Goal: Information Seeking & Learning: Learn about a topic

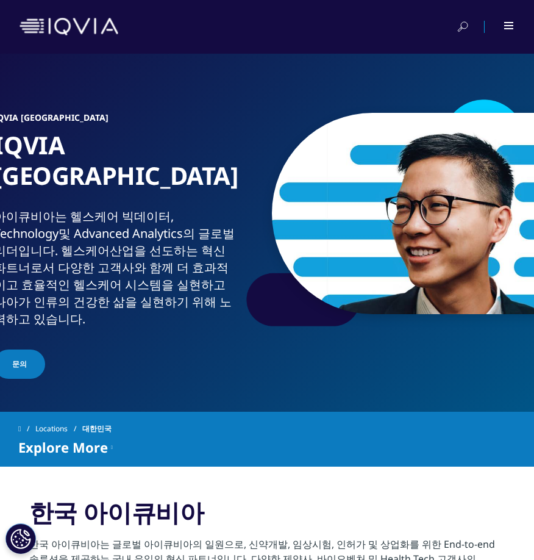
click at [507, 24] on div at bounding box center [510, 25] width 10 height 7
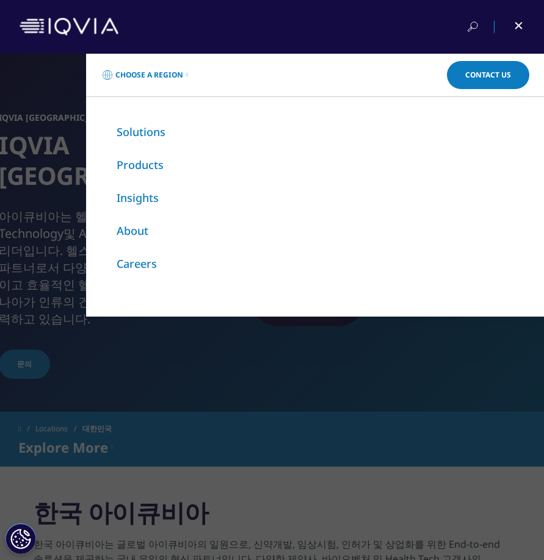
click at [134, 232] on link "About" at bounding box center [133, 230] width 32 height 15
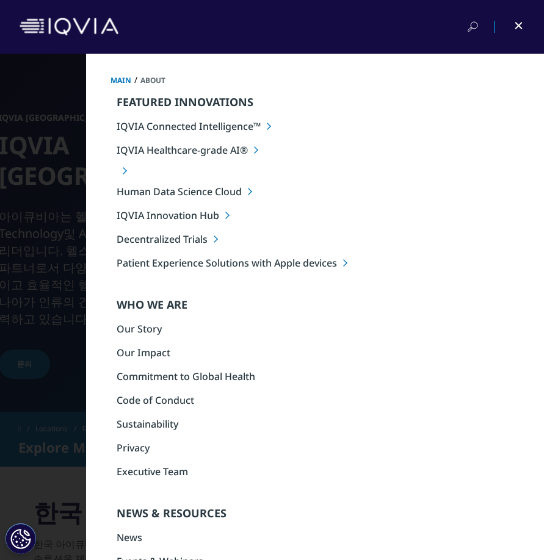
click at [511, 27] on div at bounding box center [510, 27] width 27 height 12
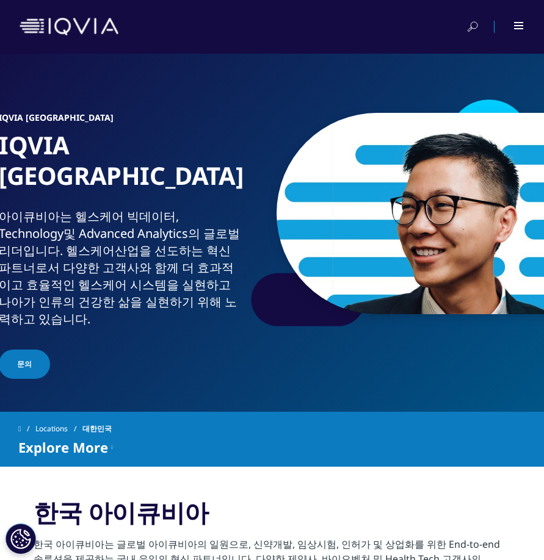
click at [89, 440] on span "Explore More" at bounding box center [63, 447] width 90 height 15
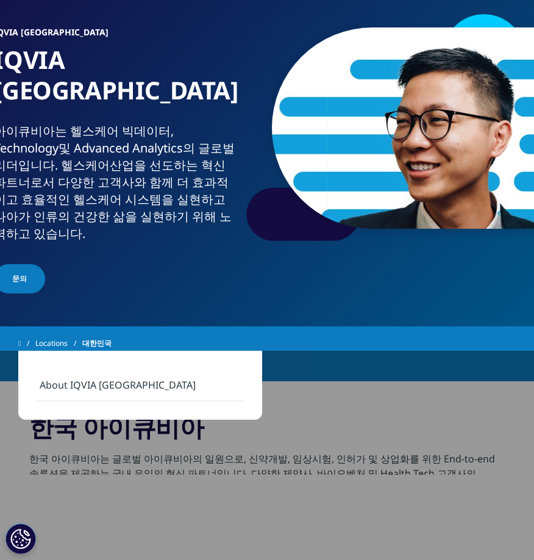
scroll to position [122, 0]
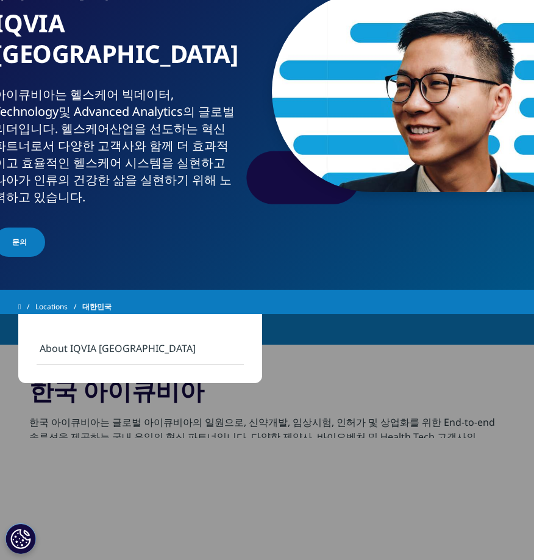
click at [118, 345] on link "About IQVIA [GEOGRAPHIC_DATA]" at bounding box center [140, 349] width 207 height 32
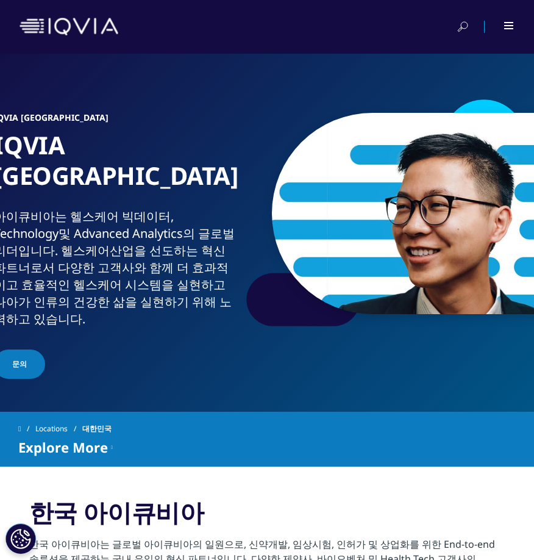
click at [511, 26] on div at bounding box center [510, 25] width 10 height 7
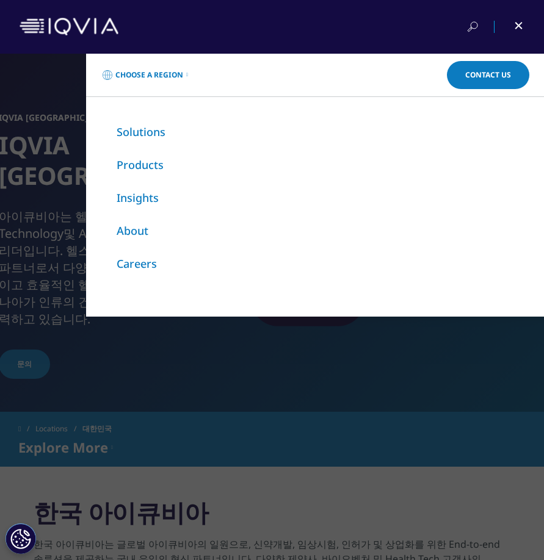
click at [135, 229] on link "About" at bounding box center [133, 230] width 32 height 15
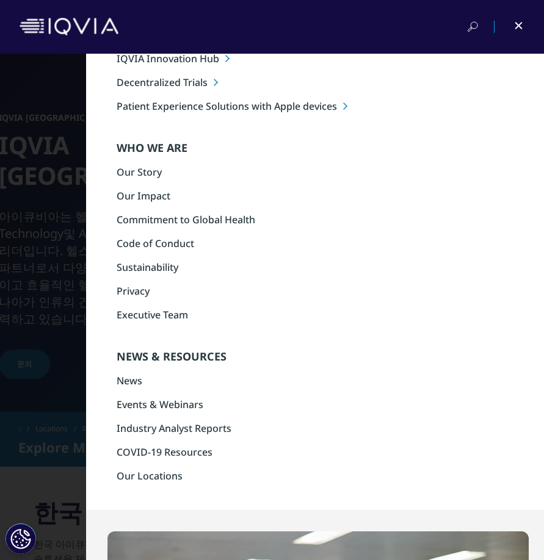
scroll to position [244, 0]
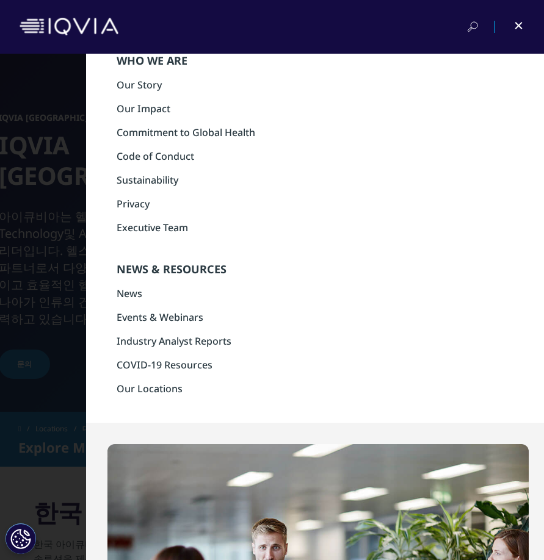
click at [117, 294] on link "News" at bounding box center [130, 293] width 26 height 13
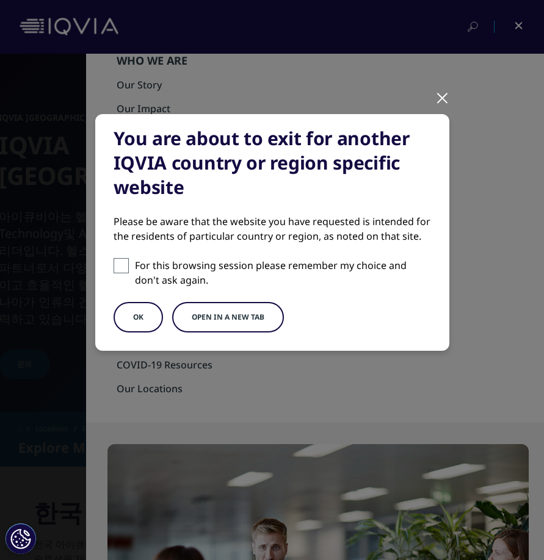
click at [123, 262] on span at bounding box center [120, 265] width 15 height 15
click at [123, 262] on input "For this browsing session please remember my choice and don't ask again." at bounding box center [120, 265] width 15 height 15
checkbox input "true"
click at [270, 326] on button "Open in a new tab" at bounding box center [228, 317] width 112 height 31
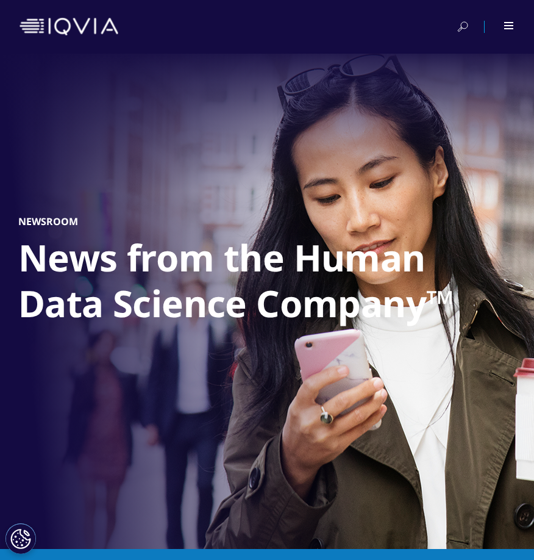
click at [504, 28] on div at bounding box center [500, 27] width 27 height 12
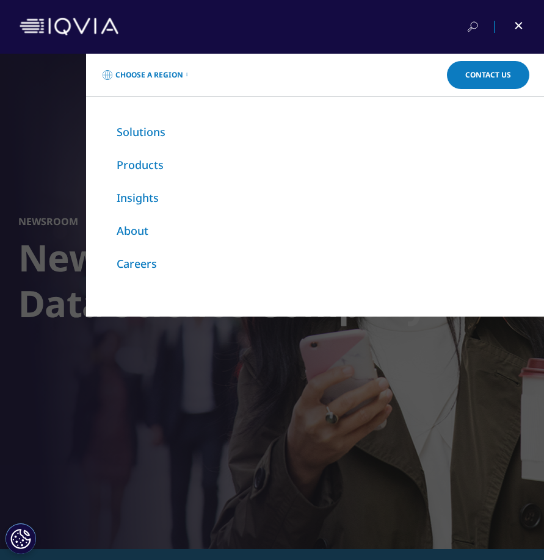
click at [126, 232] on link "About" at bounding box center [133, 230] width 32 height 15
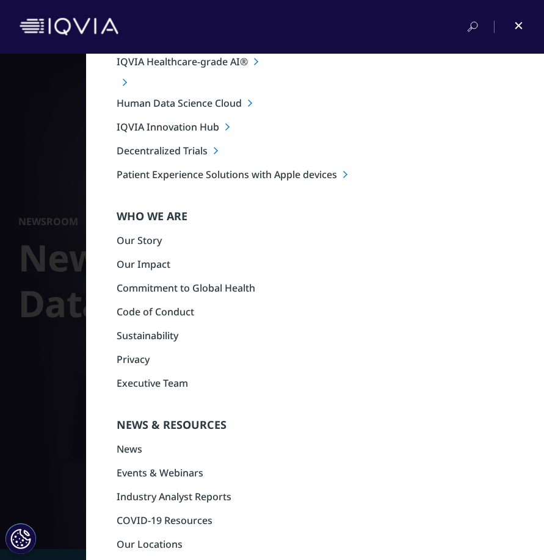
scroll to position [61, 0]
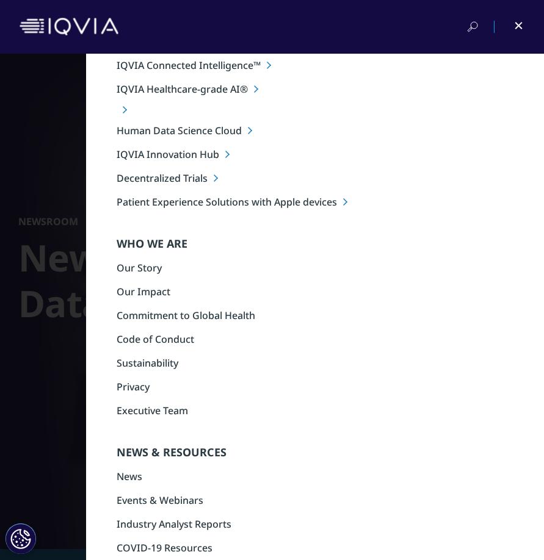
click at [154, 499] on link "Events & Webinars" at bounding box center [160, 500] width 87 height 13
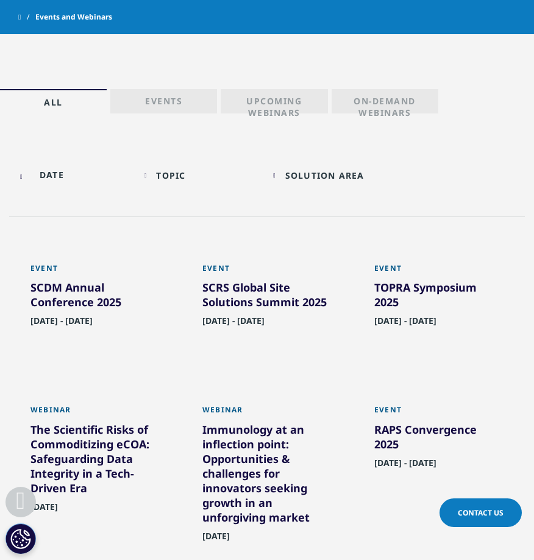
scroll to position [549, 0]
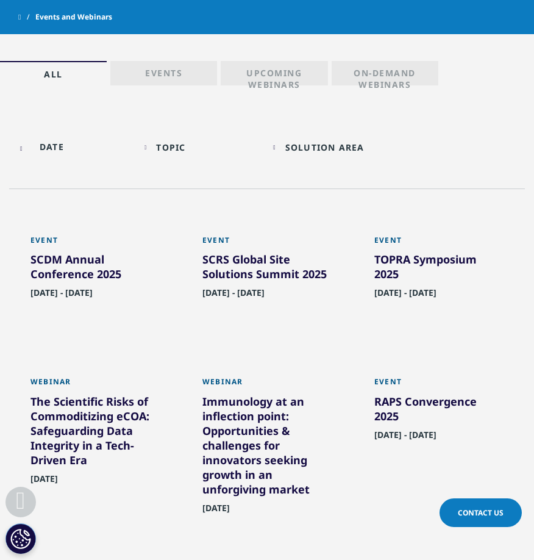
click at [39, 146] on input "text" at bounding box center [73, 146] width 117 height 27
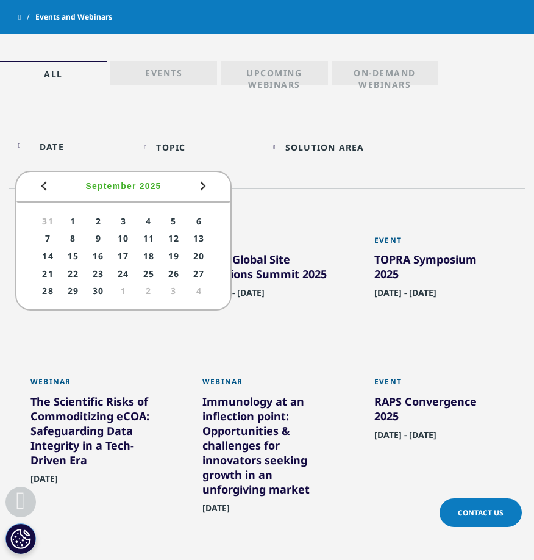
click at [180, 140] on div "Topic Loading Clear Or/And Operator" at bounding box center [203, 147] width 117 height 29
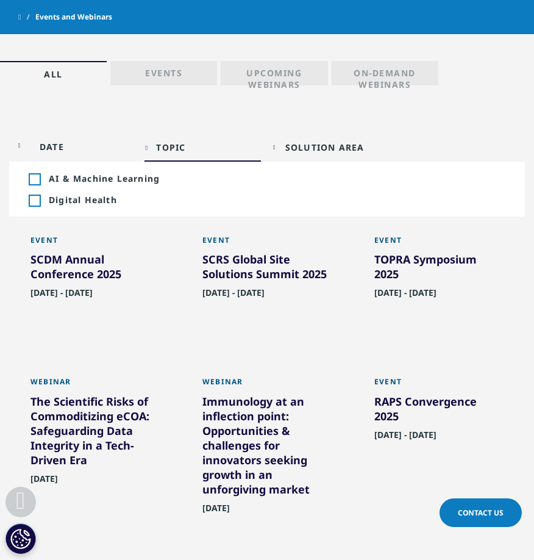
click at [234, 74] on p "Upcoming Webinars" at bounding box center [274, 75] width 95 height 17
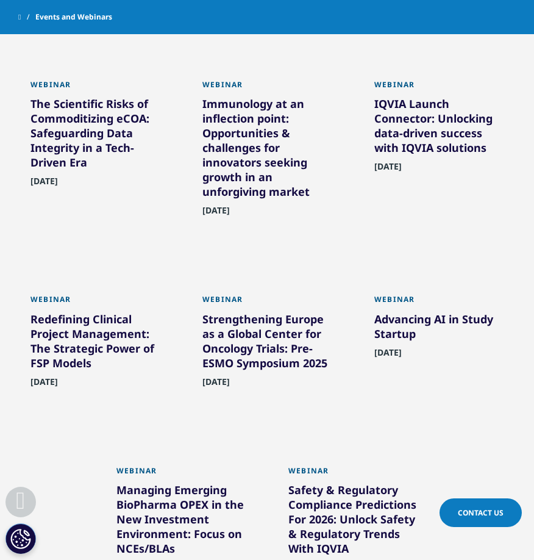
scroll to position [793, 0]
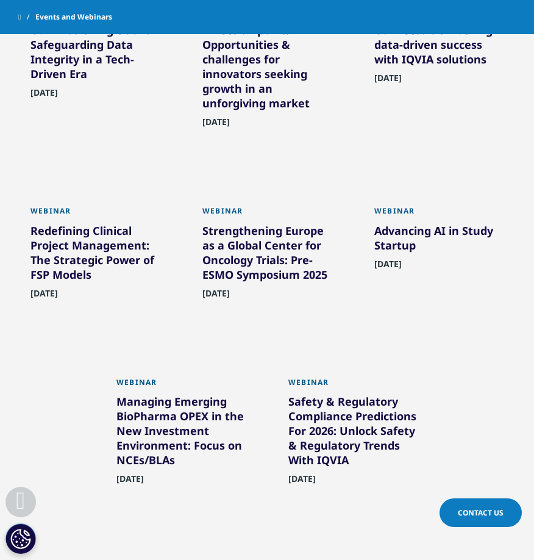
click at [364, 400] on div "Safety & Regulatory Compliance Predictions For 2026: Unlock Safety & Regulatory…" at bounding box center [353, 433] width 129 height 78
click at [333, 433] on div "Safety & Regulatory Compliance Predictions For 2026: Unlock Safety & Regulatory…" at bounding box center [353, 433] width 129 height 78
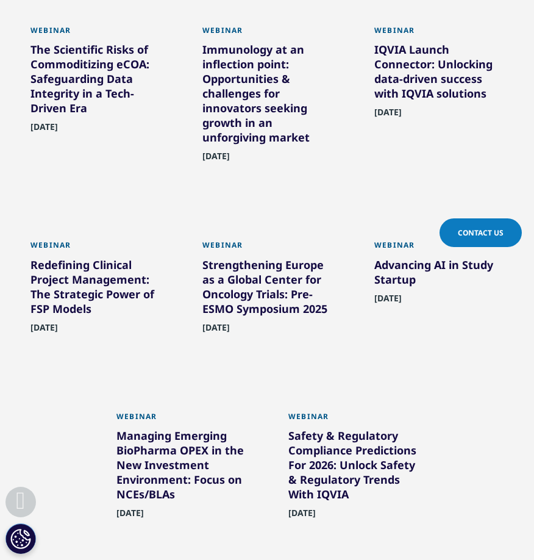
scroll to position [536, 0]
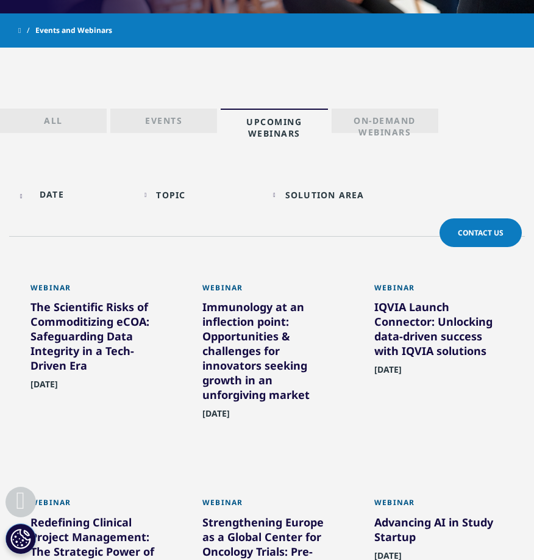
click at [405, 122] on p "On-Demand Webinars" at bounding box center [385, 123] width 95 height 17
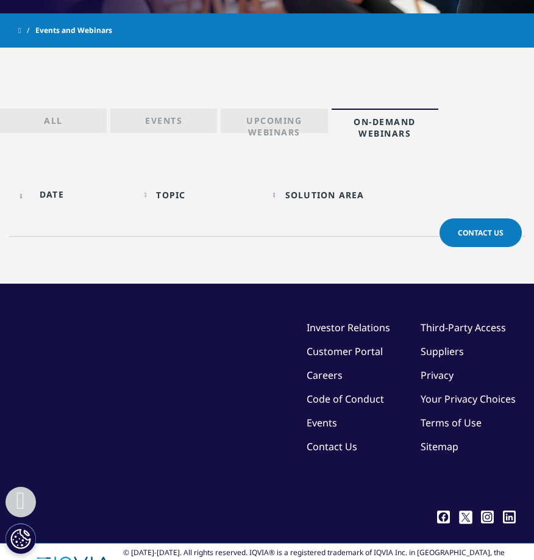
click at [129, 125] on link "Events" at bounding box center [163, 121] width 107 height 24
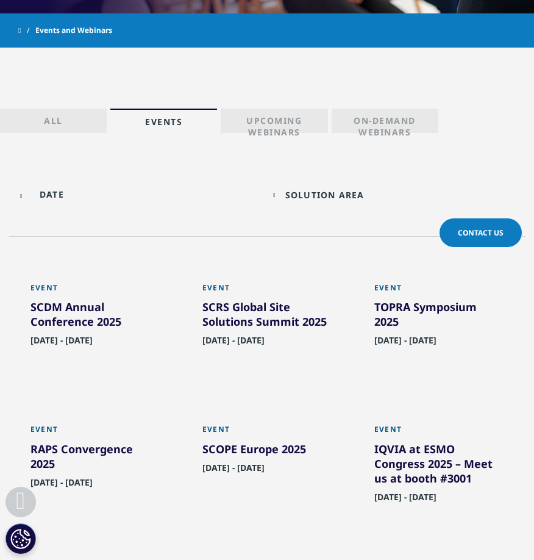
click at [76, 321] on div "SCDM Annual Conference 2025" at bounding box center [95, 317] width 129 height 34
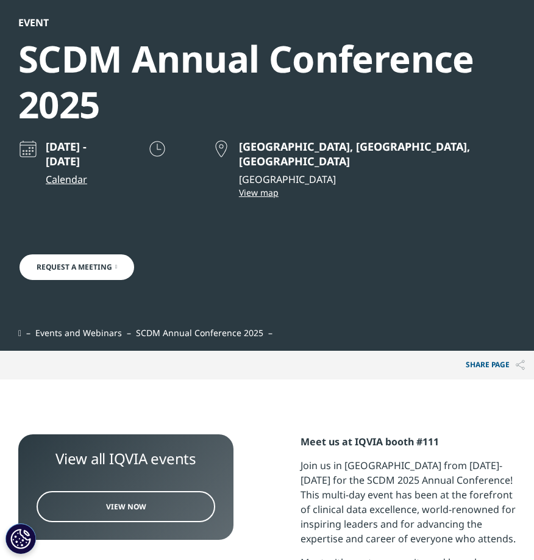
scroll to position [122, 0]
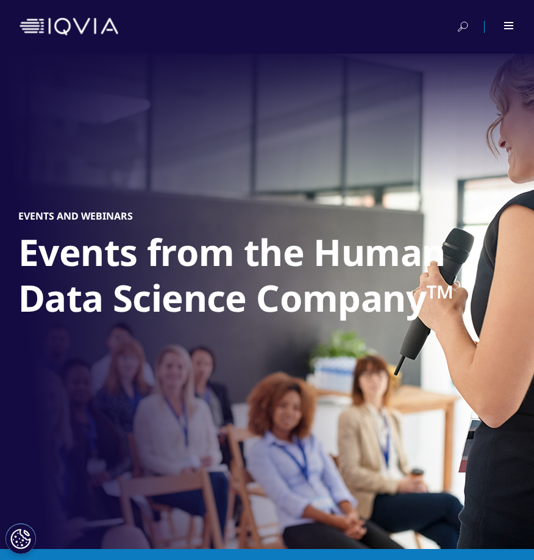
scroll to position [536, 0]
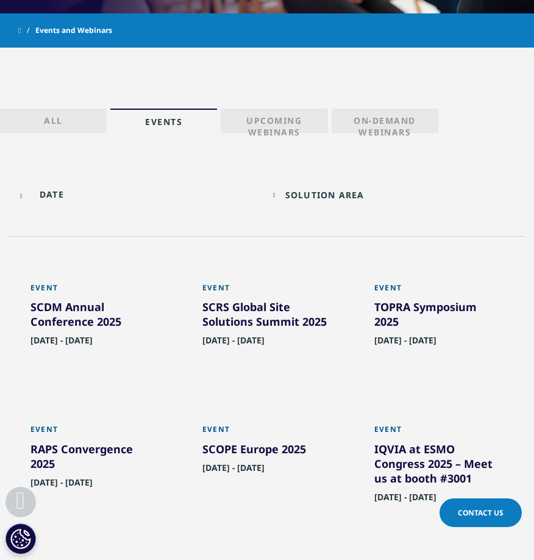
click at [299, 196] on div "Solution Area" at bounding box center [325, 195] width 79 height 12
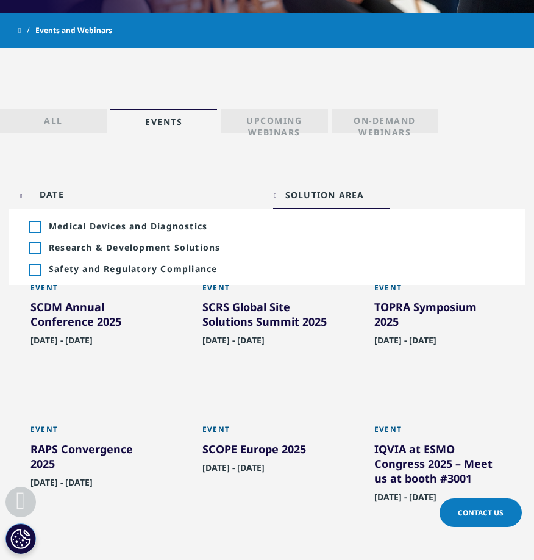
click at [145, 272] on span "Safety and Regulatory Compliance" at bounding box center [277, 269] width 457 height 12
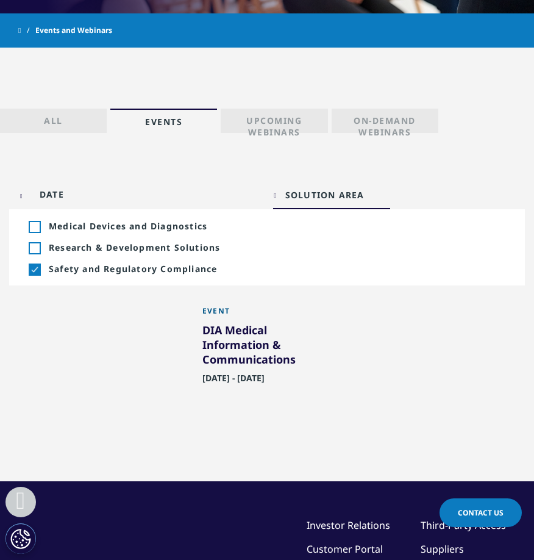
click at [242, 347] on div "DIA Medical Information & Communications" at bounding box center [267, 347] width 129 height 49
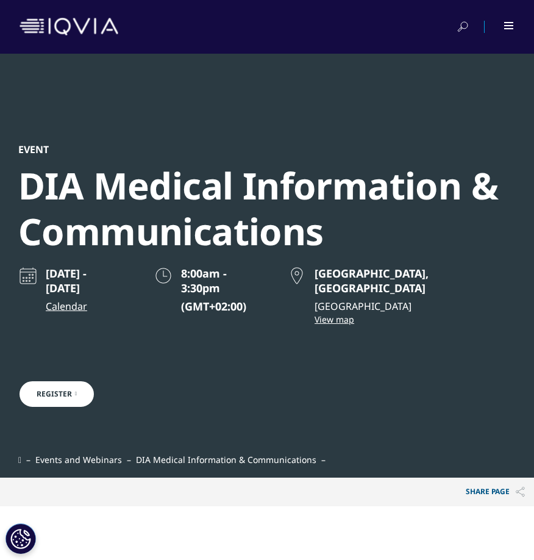
scroll to position [6, 6]
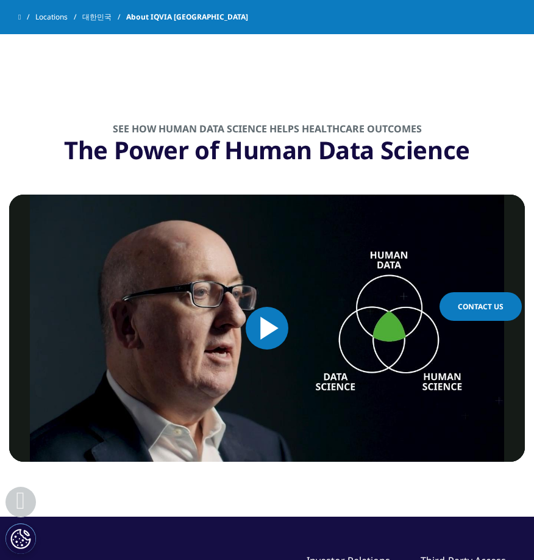
scroll to position [726, 0]
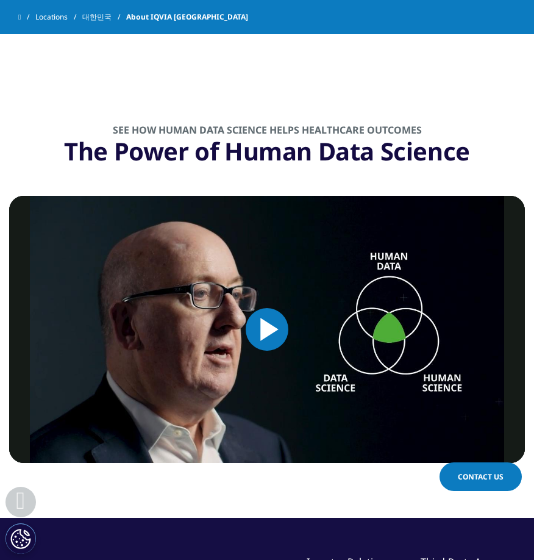
click at [278, 144] on div "See how Human Data Science helps healthcare outcomes The Power of Human Data Sc…" at bounding box center [267, 293] width 516 height 339
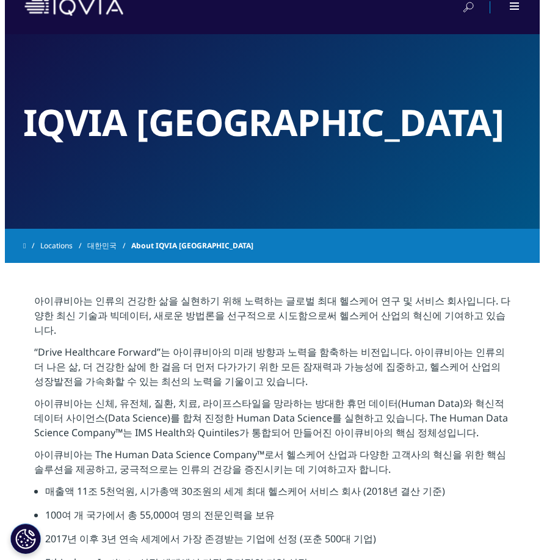
scroll to position [0, 0]
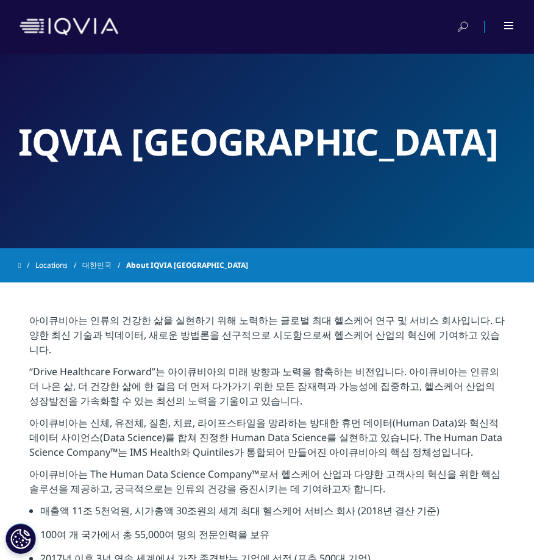
click at [500, 31] on div at bounding box center [500, 27] width 27 height 12
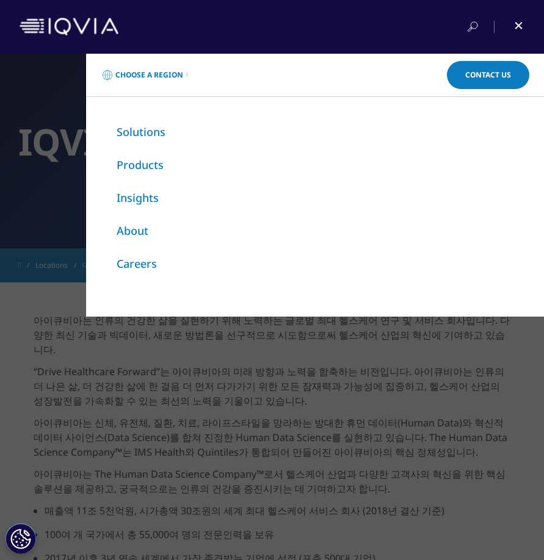
click at [135, 235] on link "About" at bounding box center [133, 230] width 32 height 15
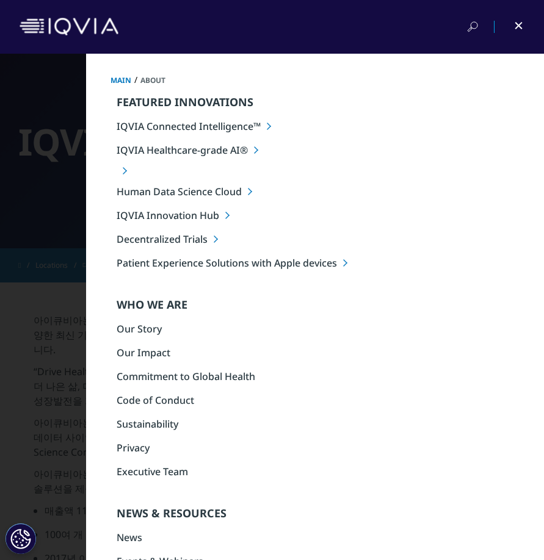
click at [513, 24] on div at bounding box center [510, 27] width 27 height 12
